Goal: Transaction & Acquisition: Purchase product/service

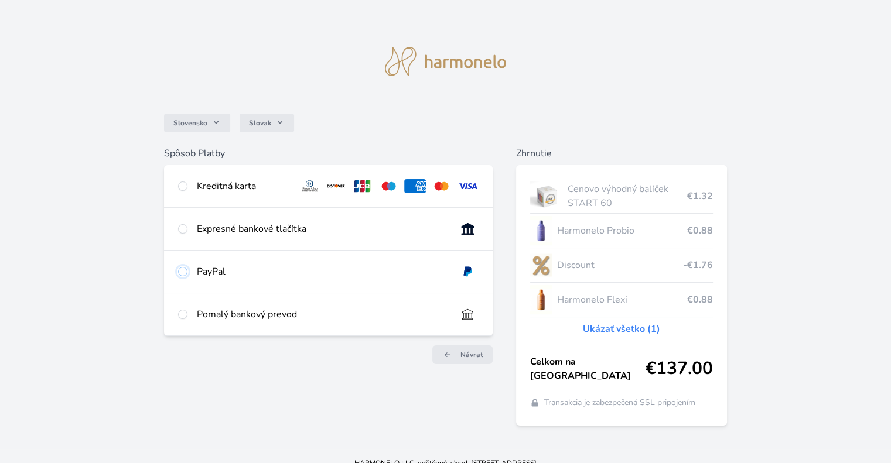
click at [182, 275] on input "radio" at bounding box center [182, 271] width 9 height 9
radio input "true"
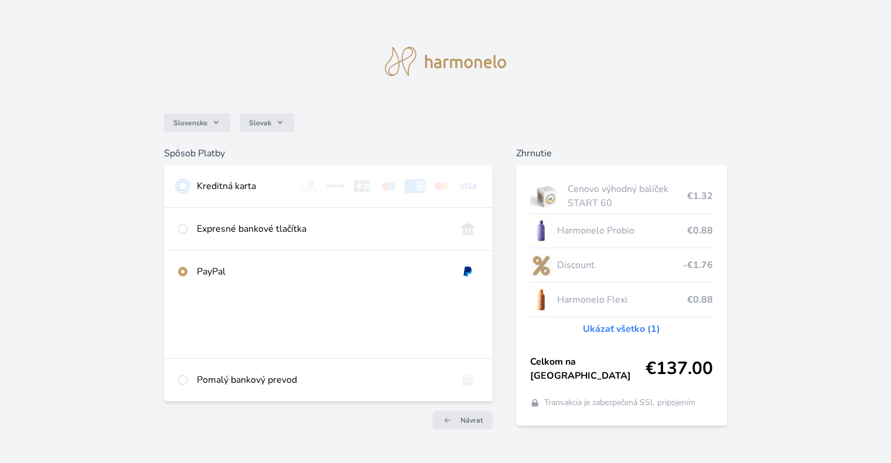
click at [183, 189] on input "radio" at bounding box center [182, 186] width 9 height 9
radio input "true"
radio input "false"
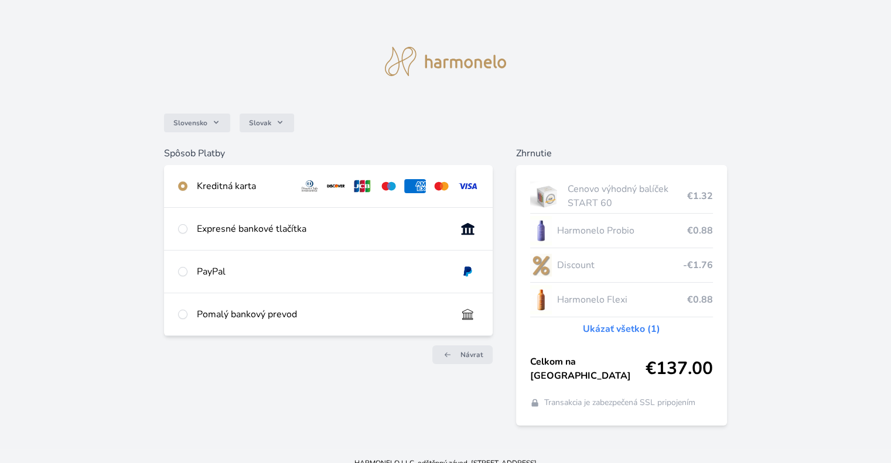
click at [183, 276] on div at bounding box center [182, 272] width 9 height 14
radio input "true"
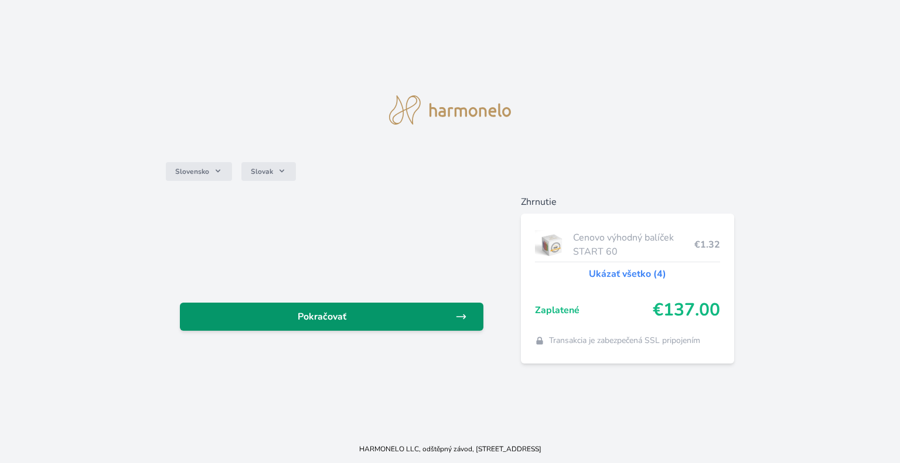
click at [364, 316] on span "Pokračovať" at bounding box center [322, 317] width 266 height 14
